Goal: Contribute content: Add original content to the website for others to see

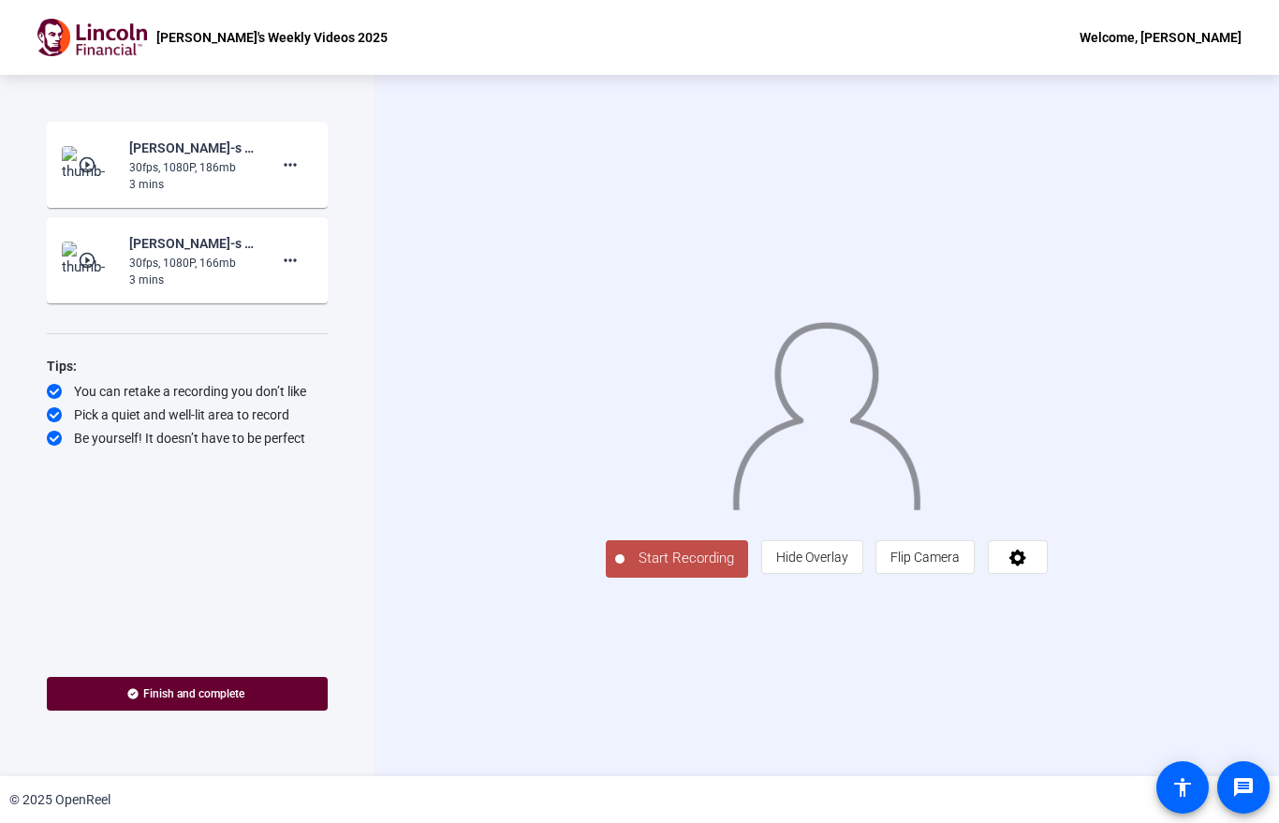
click at [625, 569] on span "Start Recording" at bounding box center [687, 559] width 124 height 22
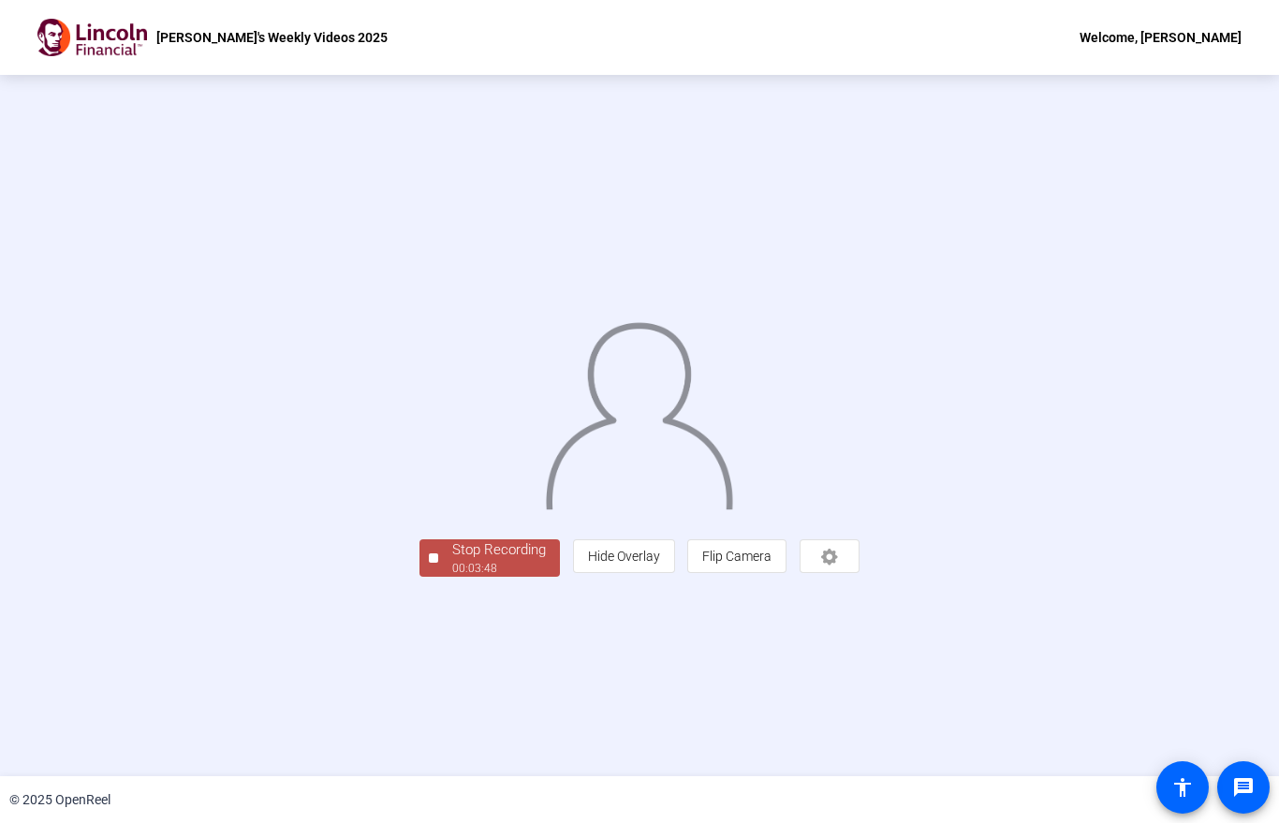
click at [452, 561] on div "Stop Recording" at bounding box center [499, 550] width 94 height 22
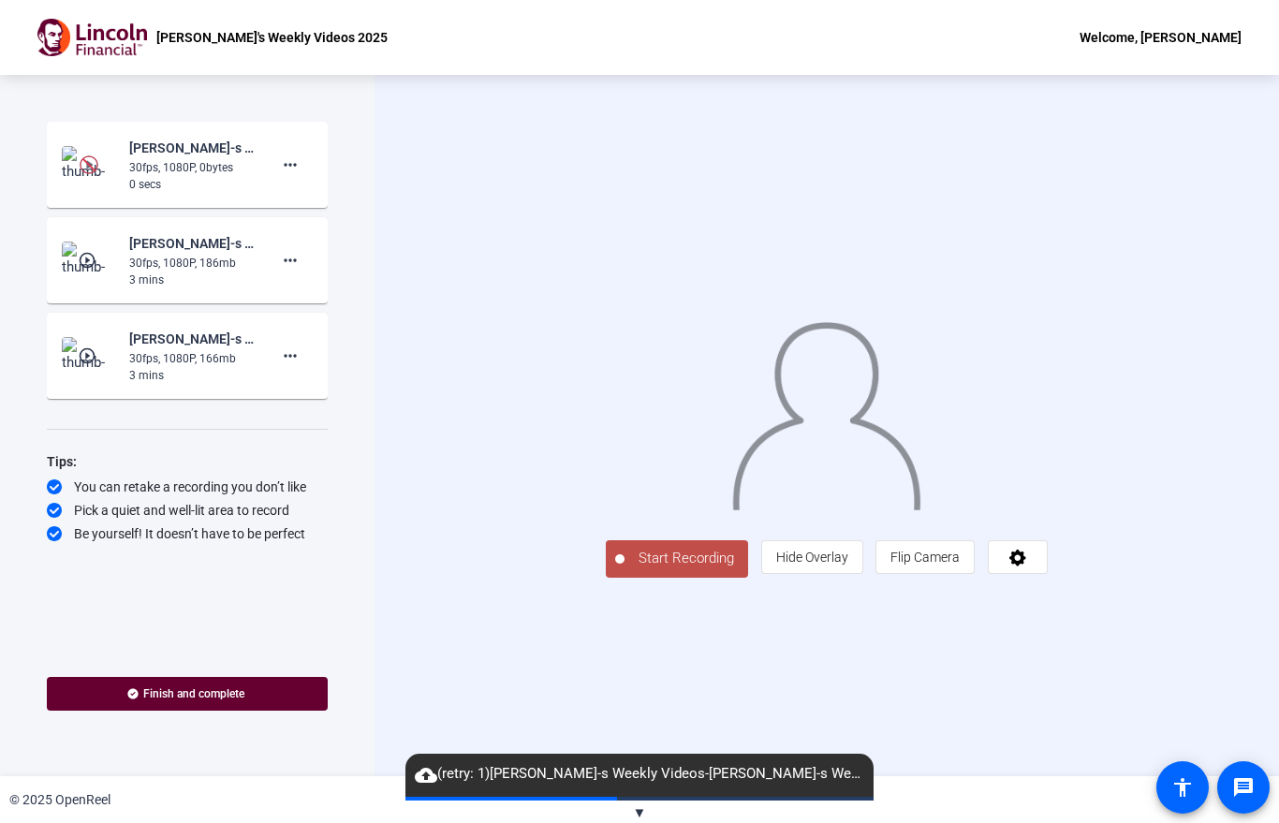
click at [625, 569] on span "Start Recording" at bounding box center [687, 559] width 124 height 22
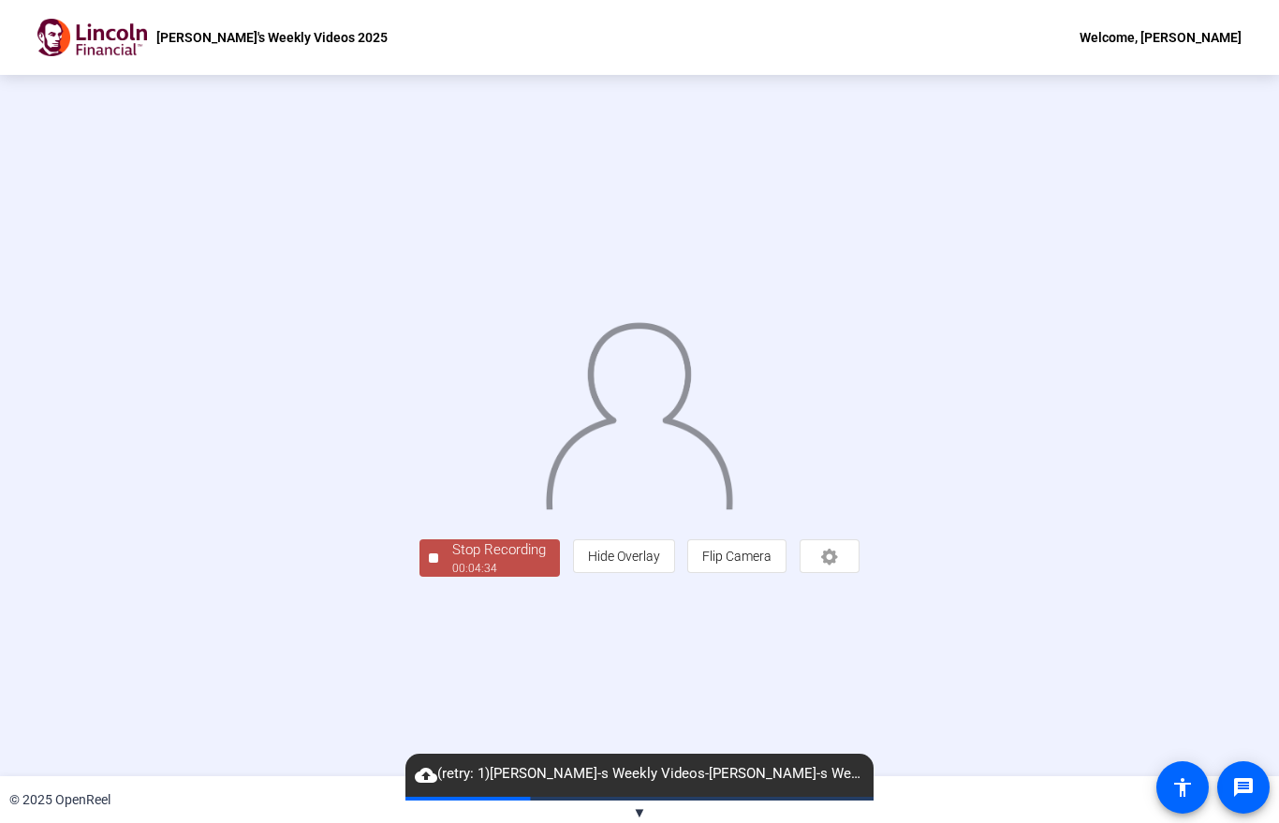
click at [452, 561] on div "Stop Recording" at bounding box center [499, 550] width 94 height 22
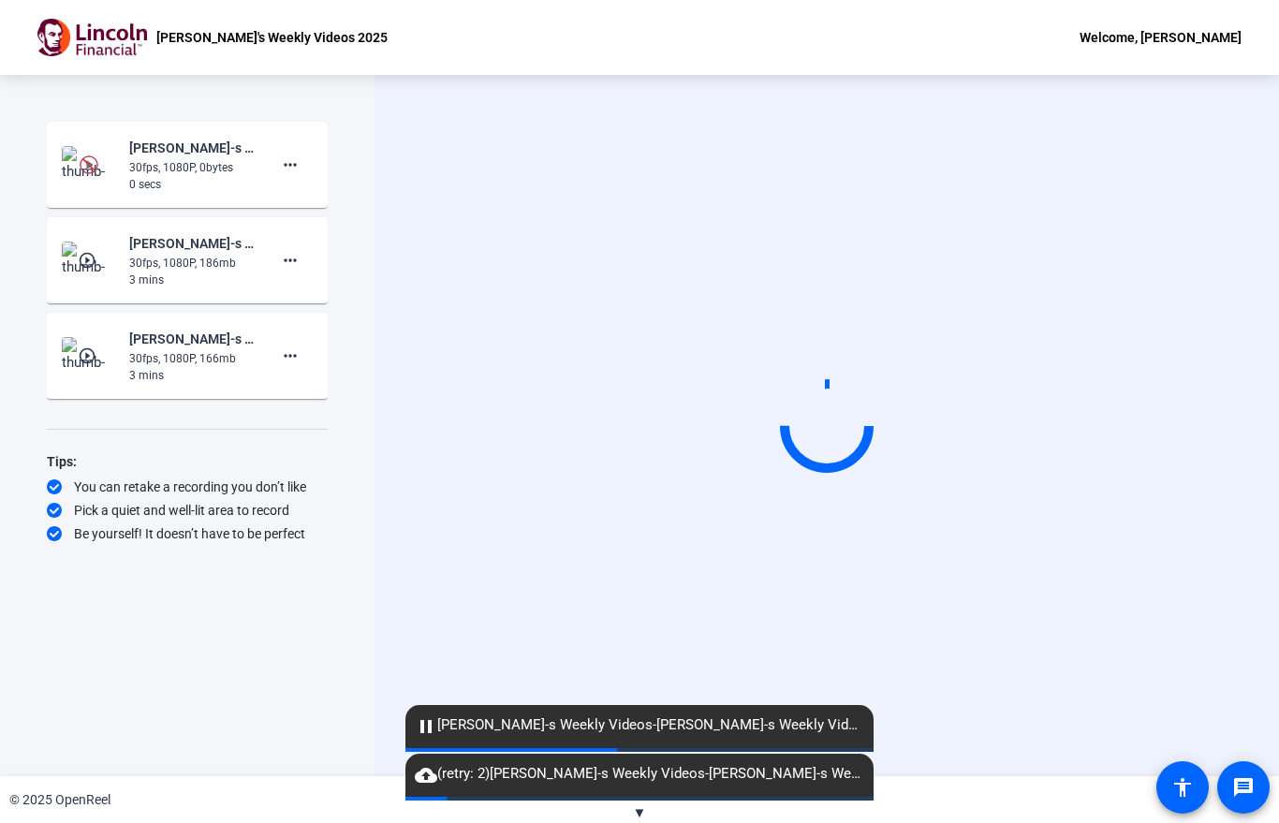
click at [210, 166] on div "30fps, 1080P, 0bytes" at bounding box center [191, 167] width 125 height 17
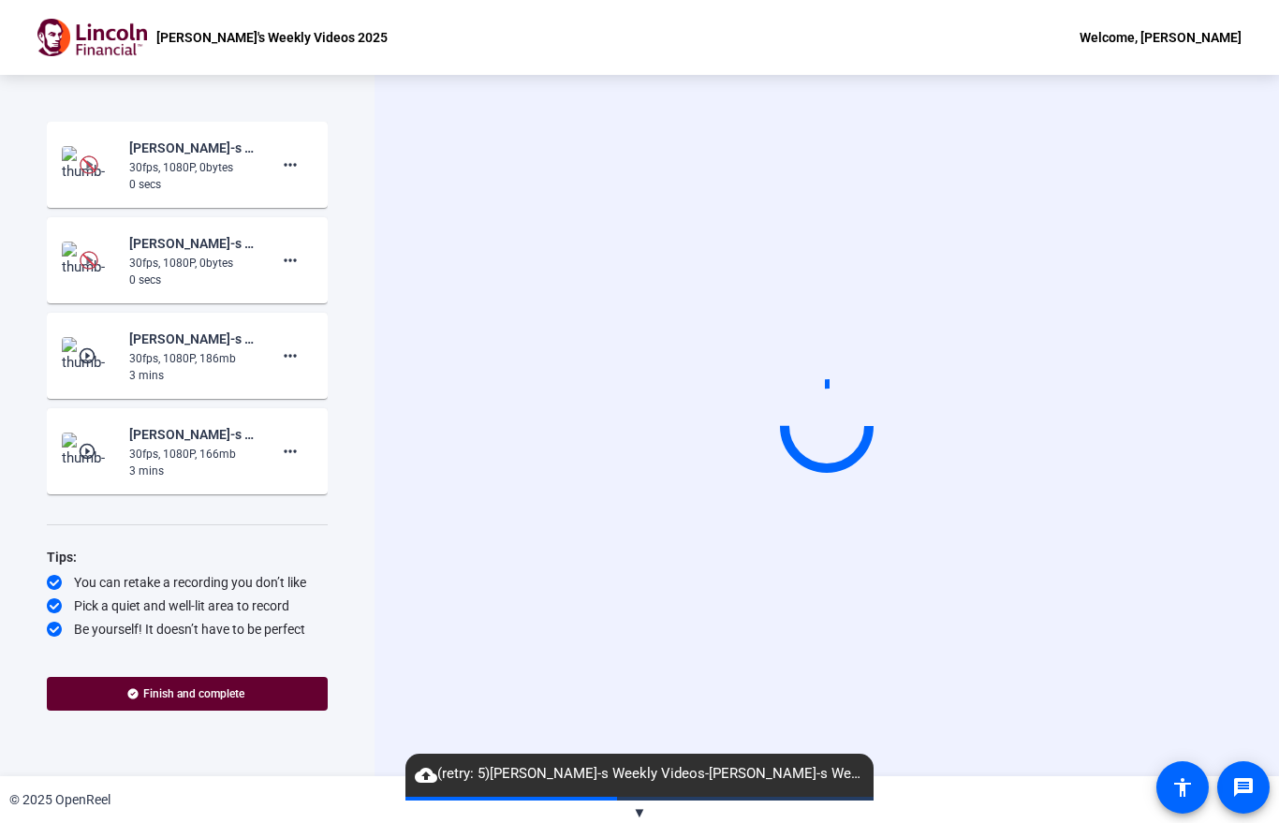
click at [218, 168] on div "30fps, 1080P, 0bytes" at bounding box center [191, 167] width 125 height 17
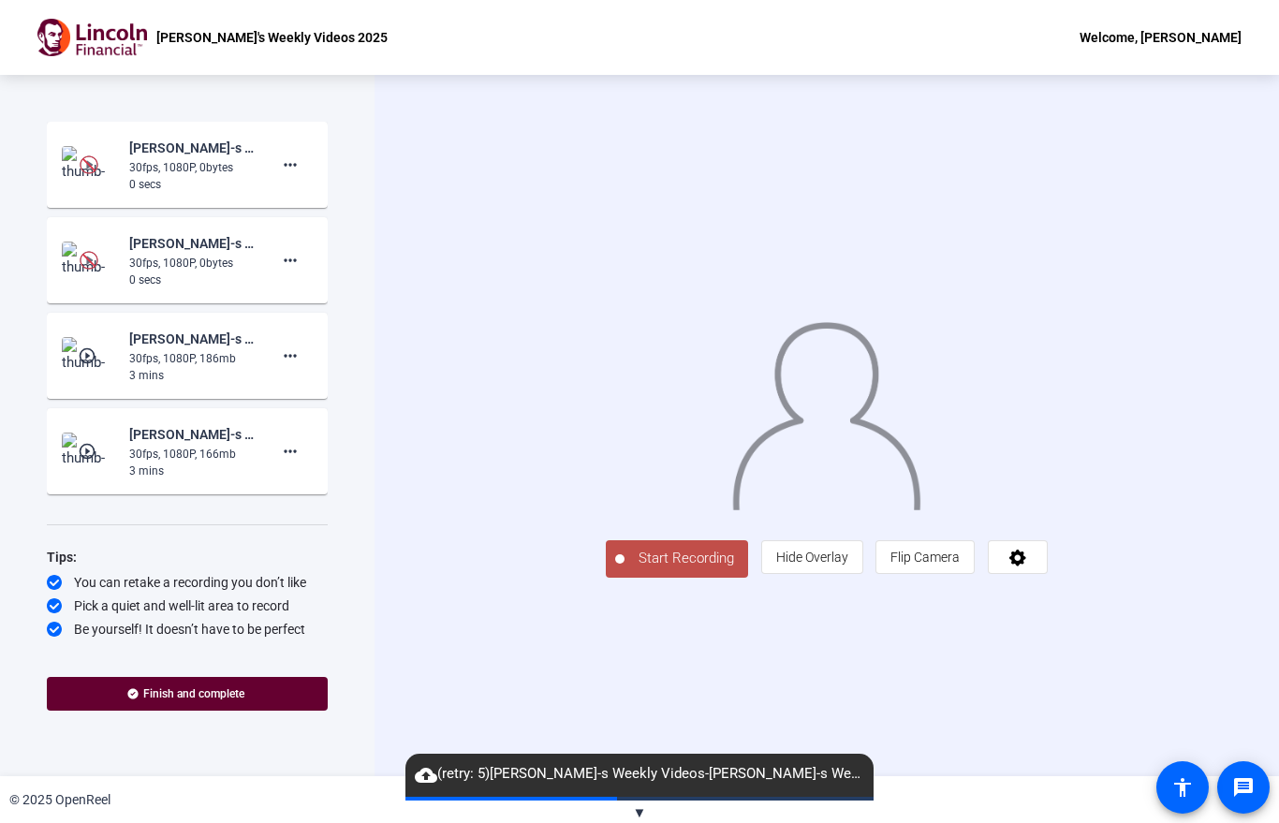
click at [82, 168] on img at bounding box center [89, 164] width 19 height 19
click at [85, 167] on img at bounding box center [89, 164] width 19 height 19
click at [478, 127] on div "Start Recording person Hide Overlay flip Flip Camera" at bounding box center [827, 425] width 904 height 701
